Goal: Task Accomplishment & Management: Complete application form

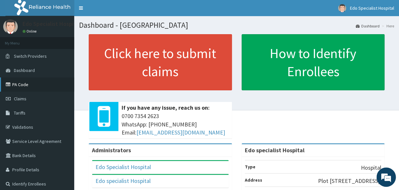
click at [27, 86] on link "PA Code" at bounding box center [37, 84] width 74 height 14
click at [34, 98] on link "Claims" at bounding box center [37, 99] width 74 height 14
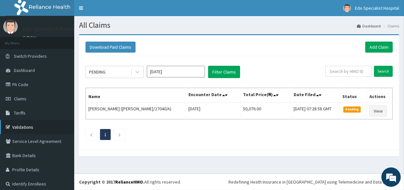
scroll to position [4, 0]
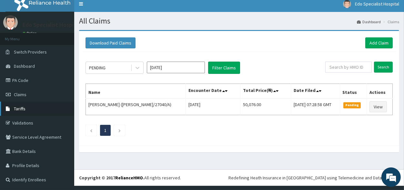
click at [24, 109] on span "Tariffs" at bounding box center [20, 109] width 12 height 6
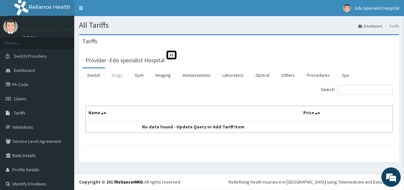
click at [113, 77] on link "Drugs" at bounding box center [117, 75] width 22 height 14
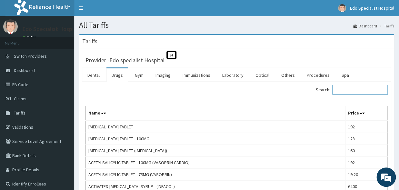
click at [360, 88] on input "Search:" at bounding box center [359, 90] width 55 height 10
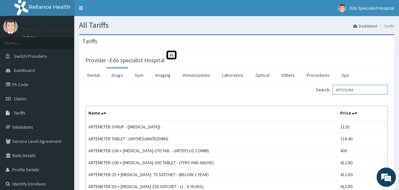
type input "ARTESUNA"
click at [12, 95] on link "Claims" at bounding box center [37, 99] width 74 height 14
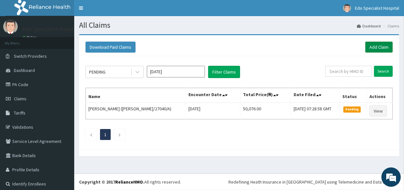
click at [379, 48] on link "Add Claim" at bounding box center [378, 47] width 27 height 11
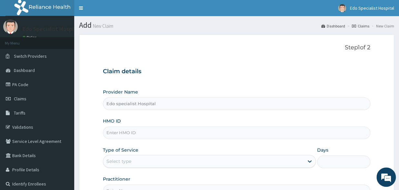
type input "Edo specialist Hospital"
click at [109, 140] on div "Provider Name Edo specialist Hospital HMO ID Type of Service Select type Days P…" at bounding box center [236, 143] width 267 height 108
click at [109, 135] on input "HMO ID" at bounding box center [236, 132] width 267 height 13
paste input "NNI/10090/A"
type input "NNI/10090/A"
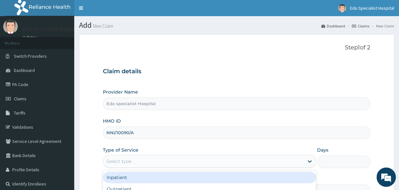
click at [131, 167] on div "Select type" at bounding box center [209, 161] width 213 height 13
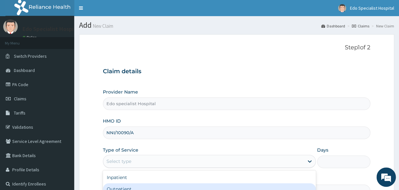
click at [127, 189] on div "Outpatient" at bounding box center [209, 189] width 213 height 12
type input "1"
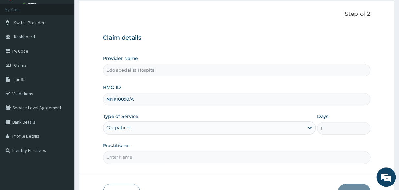
scroll to position [71, 0]
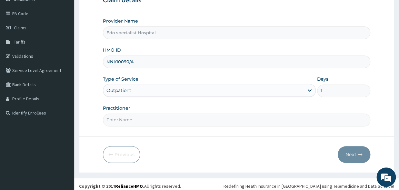
click at [119, 125] on input "Practitioner" at bounding box center [236, 119] width 267 height 13
type input "DR PENDO"
click at [347, 154] on button "Next" at bounding box center [354, 154] width 33 height 17
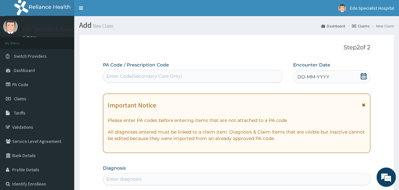
click at [223, 72] on div "Enter Code(Secondary Care Only)" at bounding box center [192, 76] width 179 height 10
paste input "PA/930140"
type input "PA/930140"
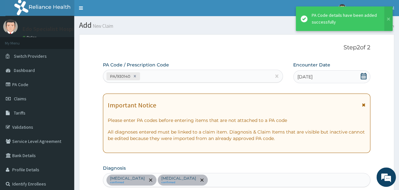
scroll to position [219, 0]
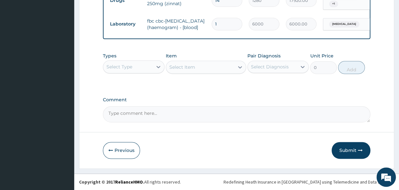
click at [349, 150] on button "Submit" at bounding box center [350, 150] width 39 height 17
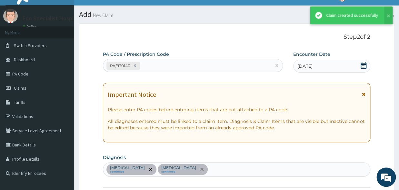
scroll to position [0, 0]
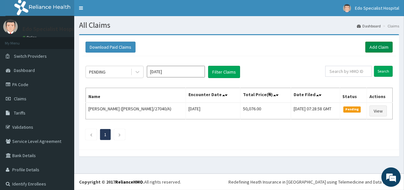
click at [375, 45] on link "Add Claim" at bounding box center [378, 47] width 27 height 11
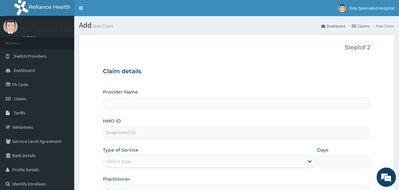
type input "NNI/10090/A"
type input "Edo specialist Hospital"
type input "NNI/10090/A"
click at [132, 163] on div "Select type" at bounding box center [203, 161] width 201 height 10
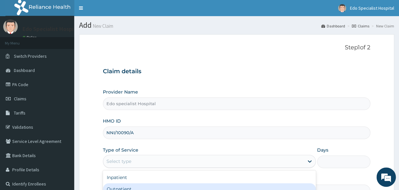
click at [127, 188] on div "Outpatient" at bounding box center [209, 189] width 213 height 12
type input "1"
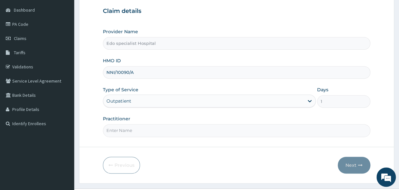
scroll to position [74, 0]
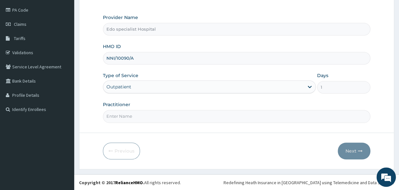
click at [156, 120] on input "Practitioner" at bounding box center [236, 116] width 267 height 13
type input "[PERSON_NAME]"
click at [358, 153] on button "Next" at bounding box center [354, 150] width 33 height 17
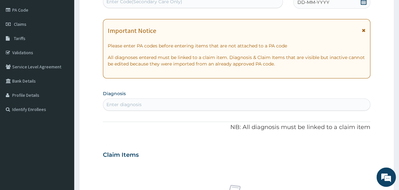
scroll to position [0, 0]
click at [133, 105] on div "Enter diagnosis" at bounding box center [123, 104] width 35 height 6
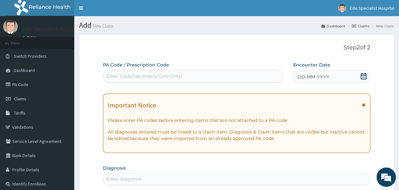
click at [121, 76] on div "Enter Code(Secondary Care Only)" at bounding box center [144, 76] width 76 height 6
paste input "NNI/10090/A"
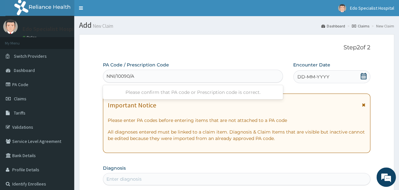
type input "NNI/10090/A"
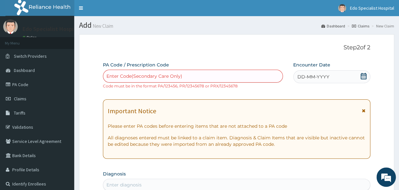
paste input "PA/63581A"
type input "PA/63581A"
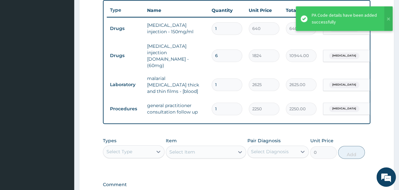
scroll to position [204, 0]
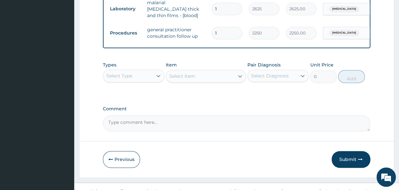
click at [348, 151] on button "Submit" at bounding box center [350, 159] width 39 height 17
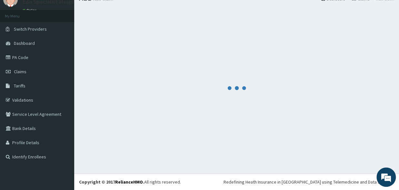
scroll to position [27, 0]
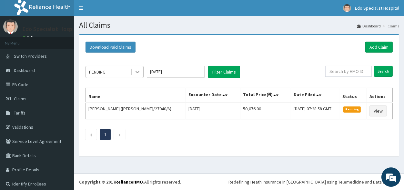
click at [135, 72] on icon at bounding box center [137, 72] width 6 height 6
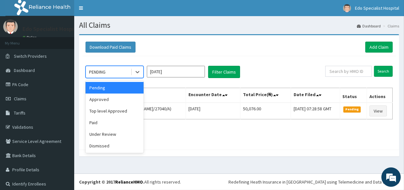
click at [119, 91] on div "Pending" at bounding box center [114, 88] width 58 height 12
click at [135, 70] on icon at bounding box center [137, 72] width 6 height 6
click at [106, 103] on div "Approved" at bounding box center [114, 99] width 58 height 12
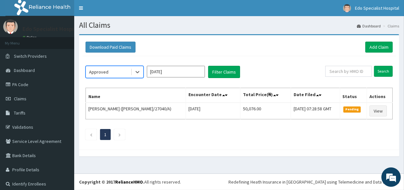
click at [232, 79] on div "option Approved, selected. Select is focused ,type to refine list, press Down t…" at bounding box center [238, 101] width 313 height 90
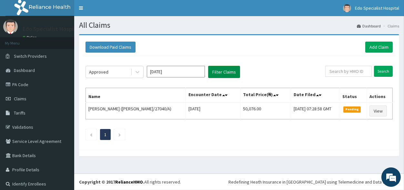
click at [232, 75] on button "Filter Claims" at bounding box center [224, 72] width 32 height 12
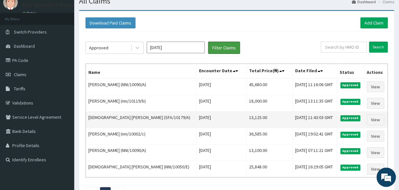
scroll to position [35, 0]
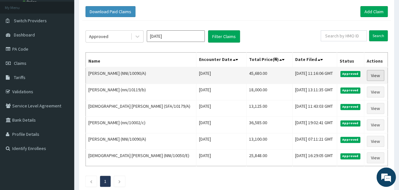
click at [370, 76] on link "View" at bounding box center [375, 75] width 17 height 11
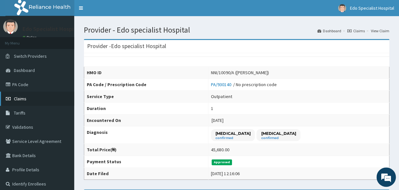
click at [27, 94] on link "Claims" at bounding box center [37, 99] width 74 height 14
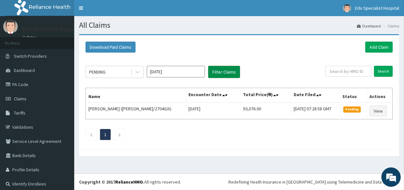
click at [217, 71] on button "Filter Claims" at bounding box center [224, 72] width 32 height 12
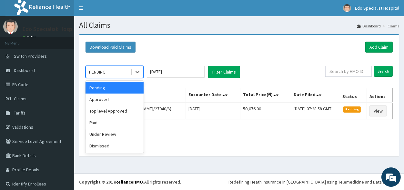
click at [113, 69] on div "PENDING" at bounding box center [108, 72] width 45 height 10
drag, startPoint x: 114, startPoint y: 87, endPoint x: 147, endPoint y: 85, distance: 33.6
click at [114, 87] on div "Pending" at bounding box center [114, 88] width 58 height 12
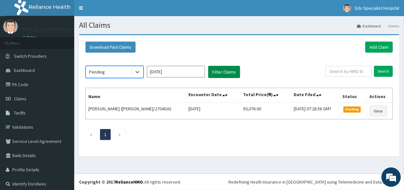
click at [225, 70] on button "Filter Claims" at bounding box center [224, 72] width 32 height 12
click at [135, 70] on icon at bounding box center [137, 72] width 6 height 6
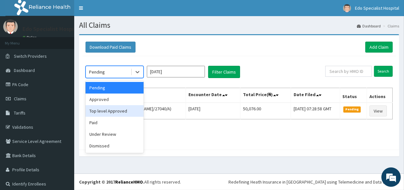
click at [112, 114] on div "Top level Approved" at bounding box center [114, 111] width 58 height 12
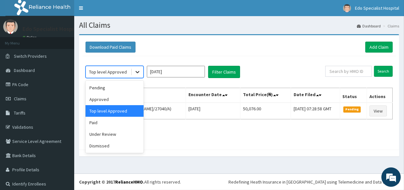
click at [134, 70] on div at bounding box center [138, 72] width 12 height 12
click at [114, 125] on div "Paid" at bounding box center [114, 123] width 58 height 12
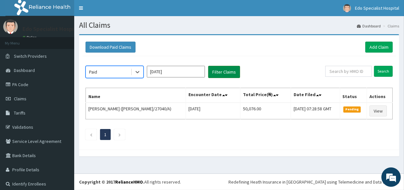
click at [218, 74] on button "Filter Claims" at bounding box center [224, 72] width 32 height 12
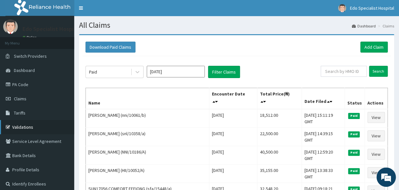
click at [21, 131] on link "Validations" at bounding box center [37, 127] width 74 height 14
